Goal: Task Accomplishment & Management: Use online tool/utility

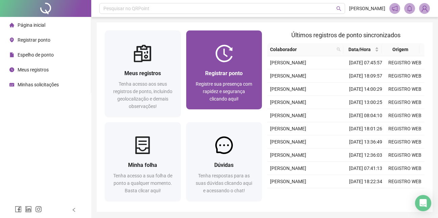
drag, startPoint x: 0, startPoint y: 0, endPoint x: 228, endPoint y: 55, distance: 234.7
click at [228, 55] on img at bounding box center [224, 54] width 18 height 18
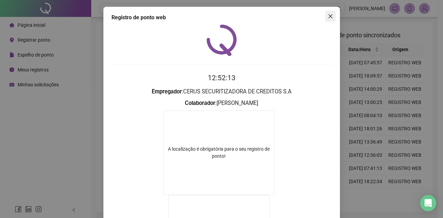
click at [328, 18] on icon "close" at bounding box center [330, 16] width 5 height 5
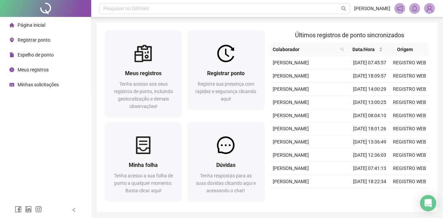
scroll to position [23, 0]
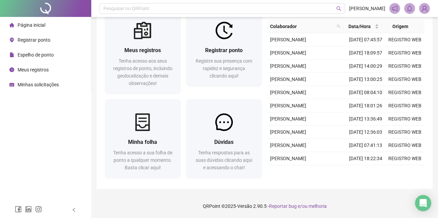
click at [419, 26] on th "Origem" at bounding box center [400, 26] width 38 height 13
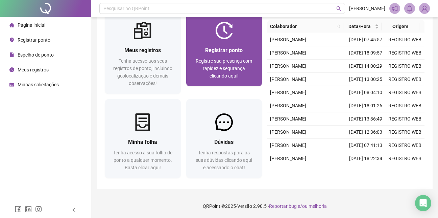
click at [220, 50] on span "Registrar ponto" at bounding box center [224, 50] width 38 height 6
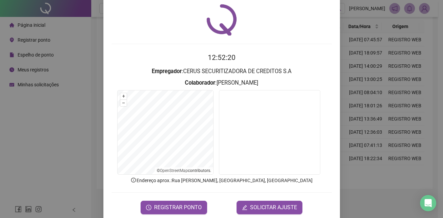
scroll to position [31, 0]
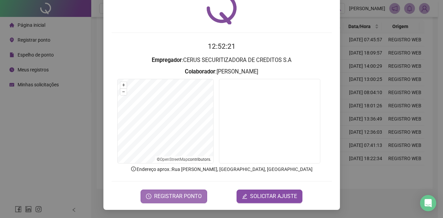
click at [175, 196] on span "REGISTRAR PONTO" at bounding box center [178, 196] width 48 height 8
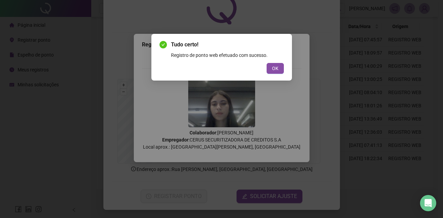
click at [281, 73] on button "OK" at bounding box center [275, 68] width 17 height 11
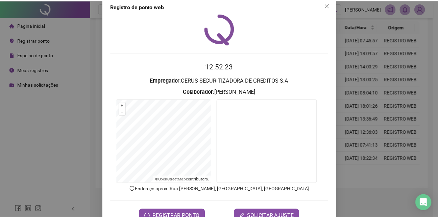
scroll to position [0, 0]
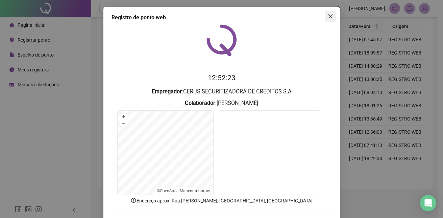
click at [325, 16] on span "Close" at bounding box center [330, 16] width 11 height 5
